Goal: Information Seeking & Learning: Learn about a topic

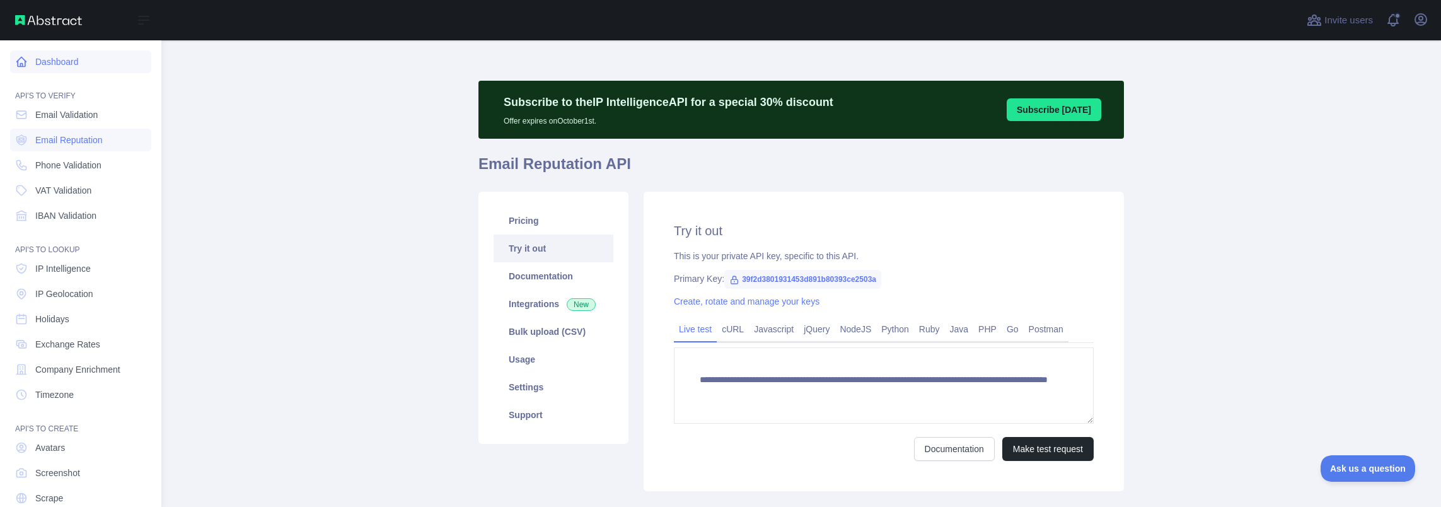
click at [23, 67] on icon at bounding box center [21, 61] width 9 height 9
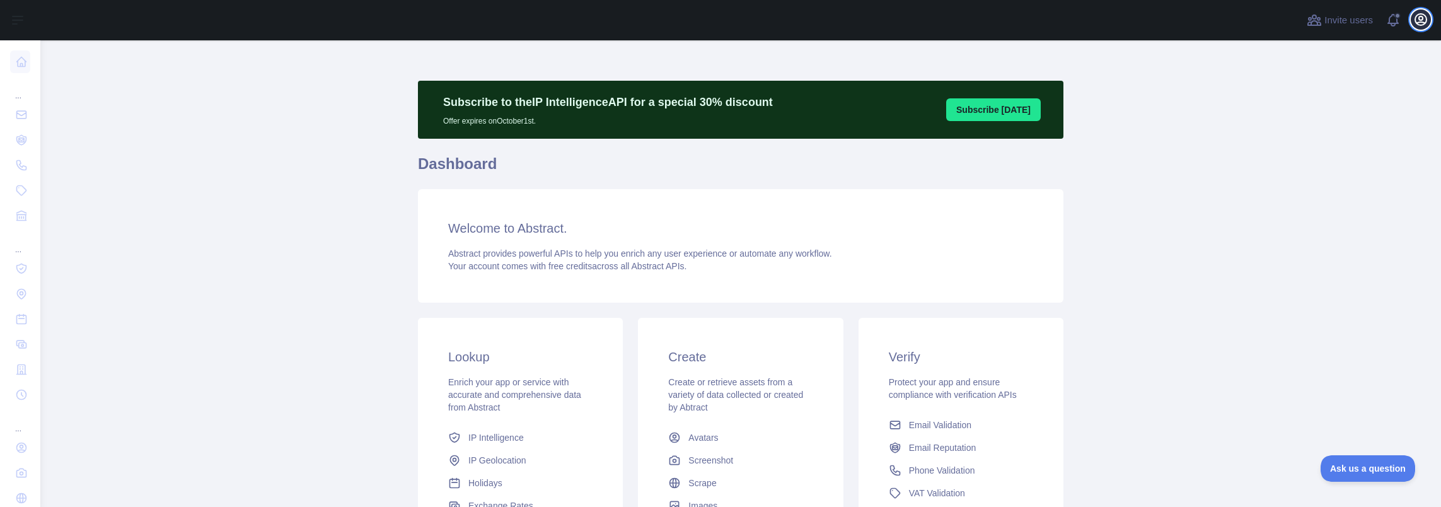
click at [1421, 24] on icon "button" at bounding box center [1420, 19] width 15 height 15
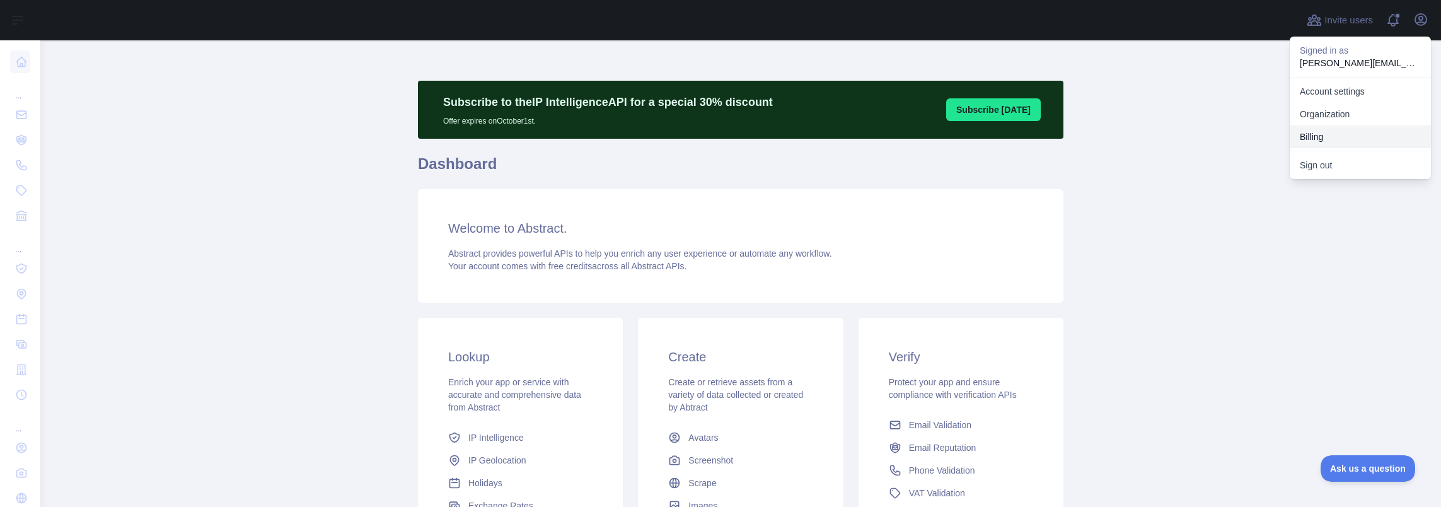
click at [1315, 136] on button "Billing" at bounding box center [1360, 136] width 141 height 23
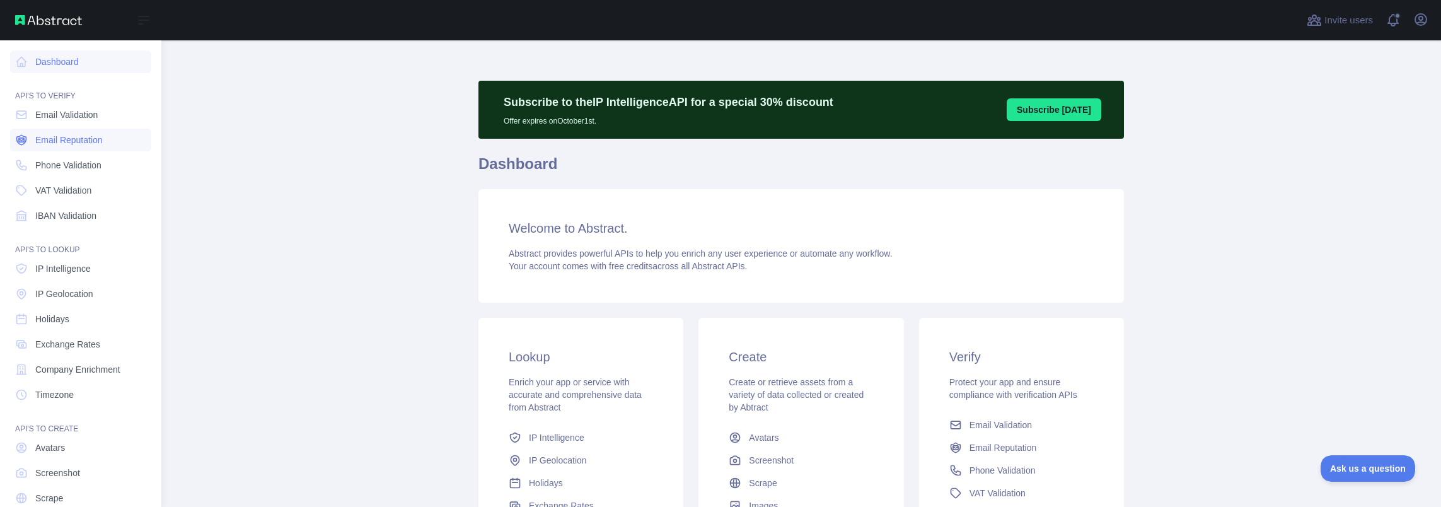
click at [74, 142] on span "Email Reputation" at bounding box center [68, 140] width 67 height 13
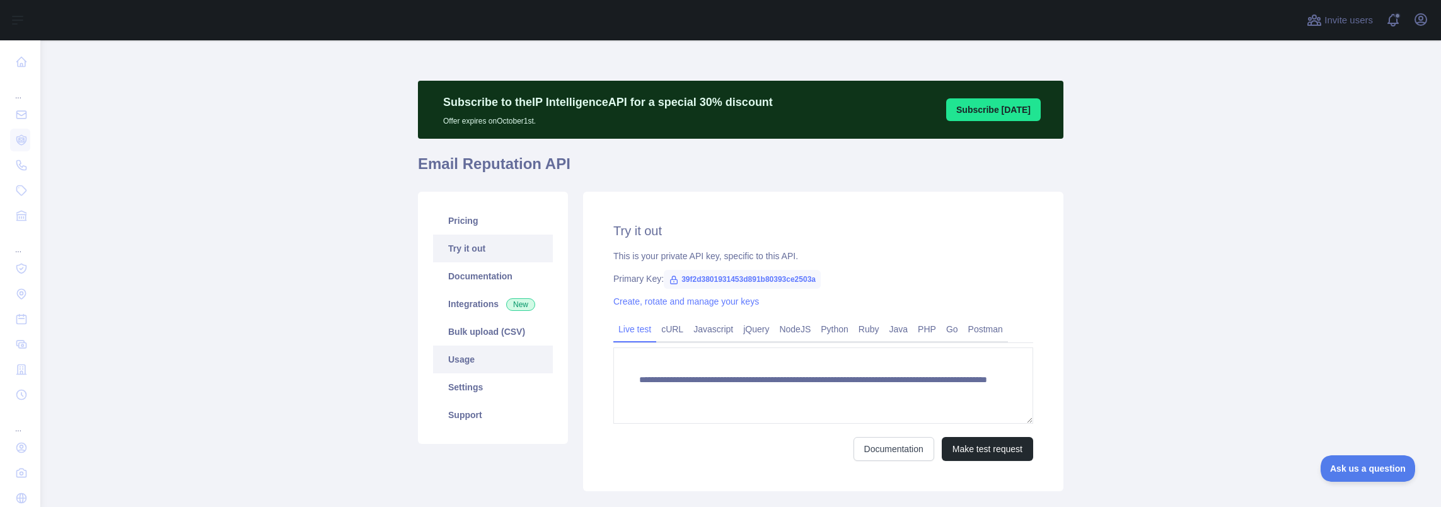
click at [465, 361] on link "Usage" at bounding box center [493, 359] width 120 height 28
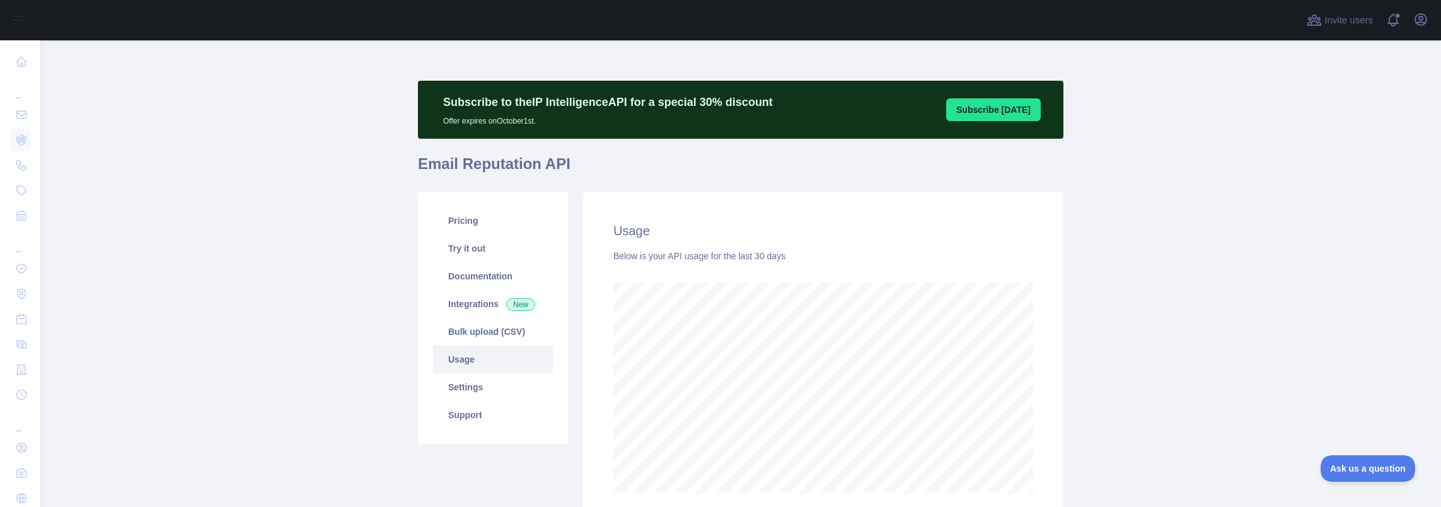
scroll to position [466, 1390]
click at [463, 227] on link "Pricing" at bounding box center [493, 221] width 120 height 28
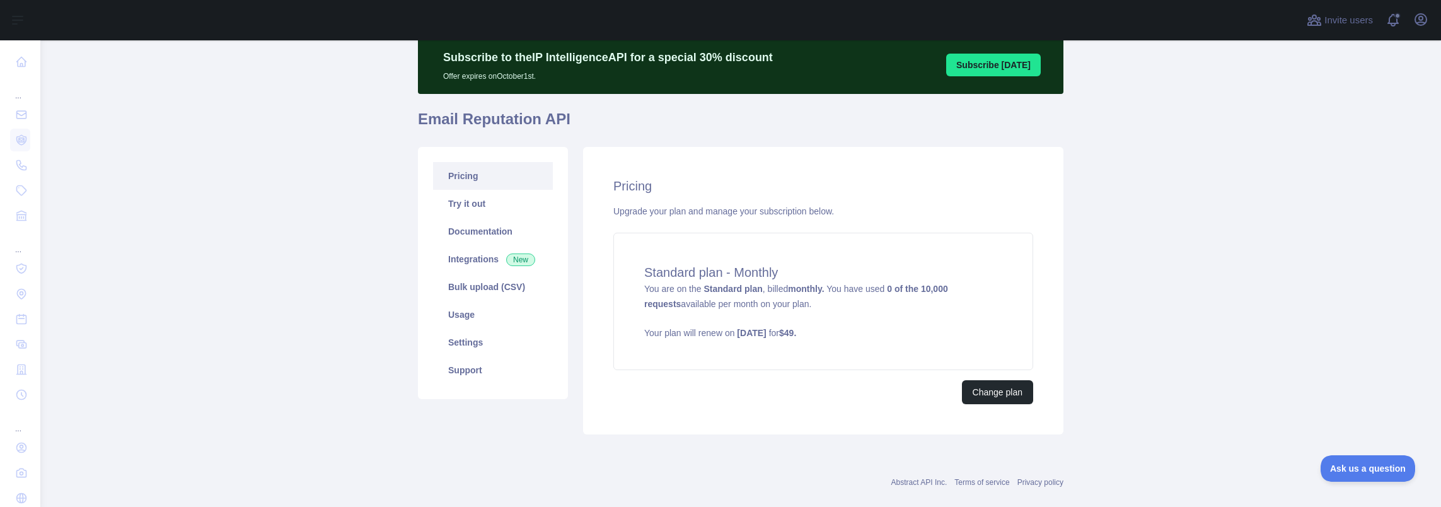
scroll to position [63, 0]
